Goal: Navigation & Orientation: Go to known website

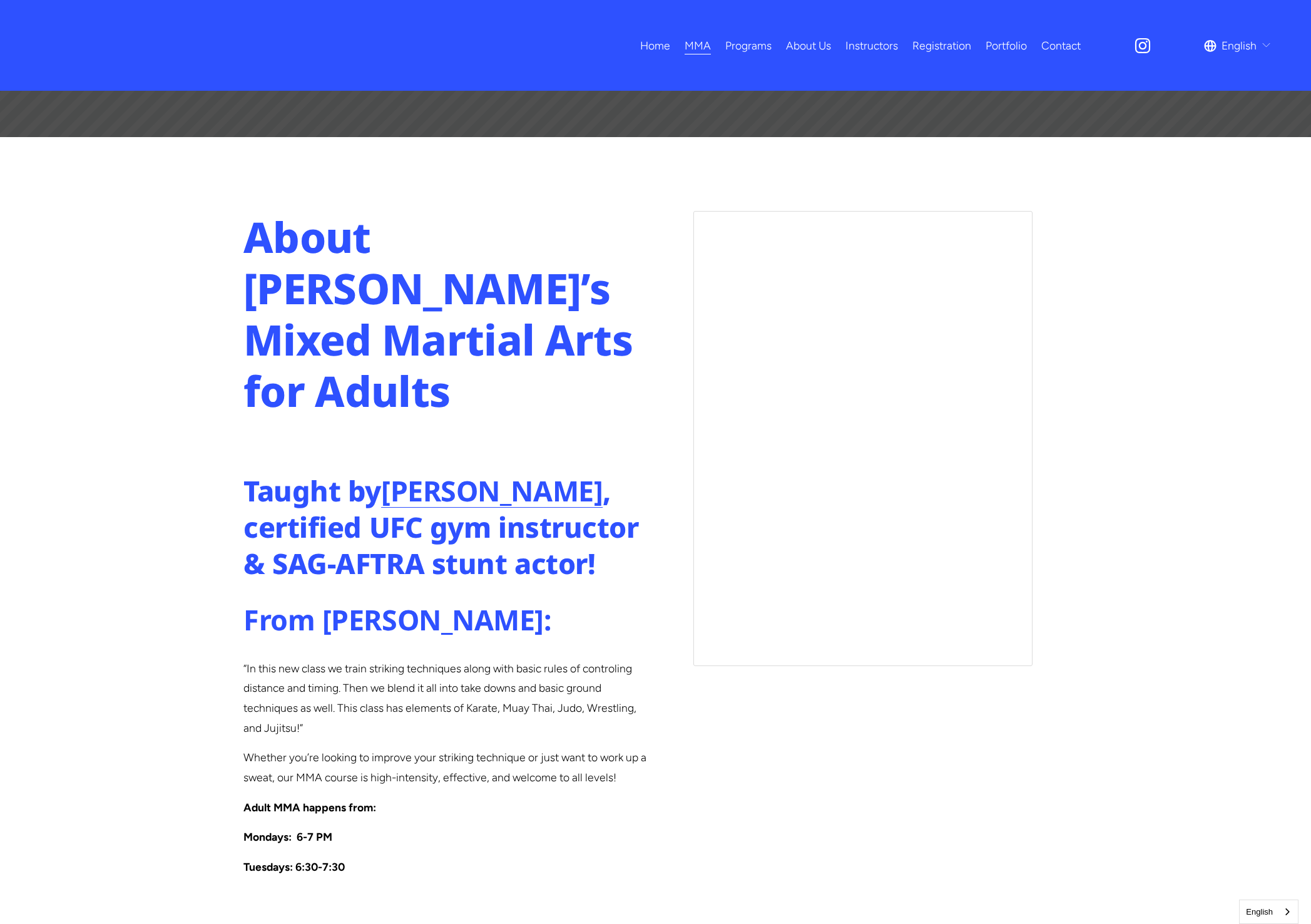
scroll to position [908, 0]
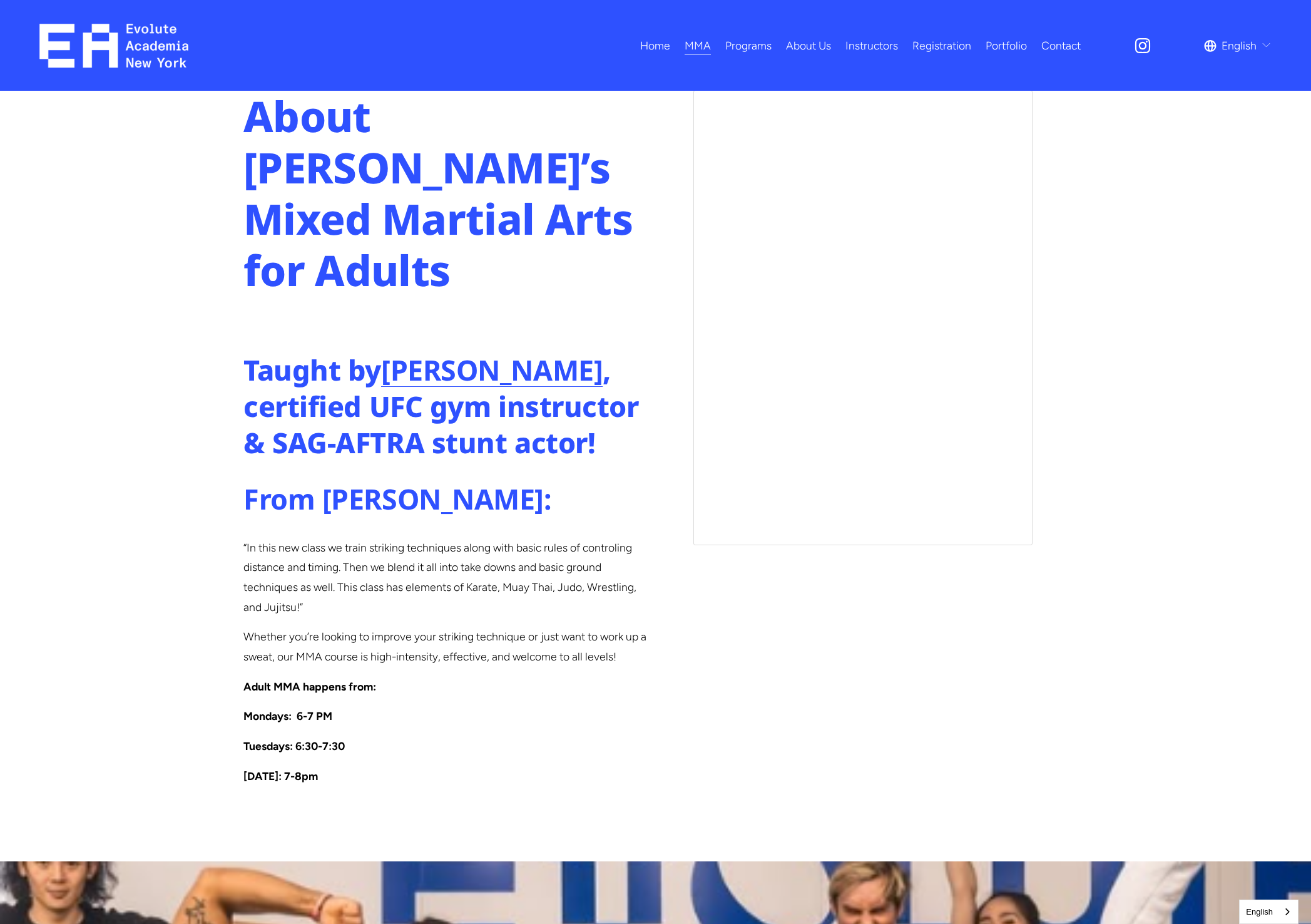
click at [131, 45] on img at bounding box center [113, 45] width 150 height 44
